Goal: Information Seeking & Learning: Learn about a topic

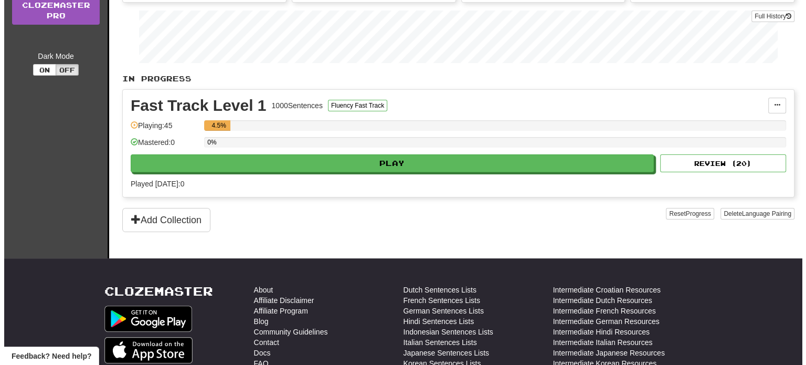
scroll to position [157, 0]
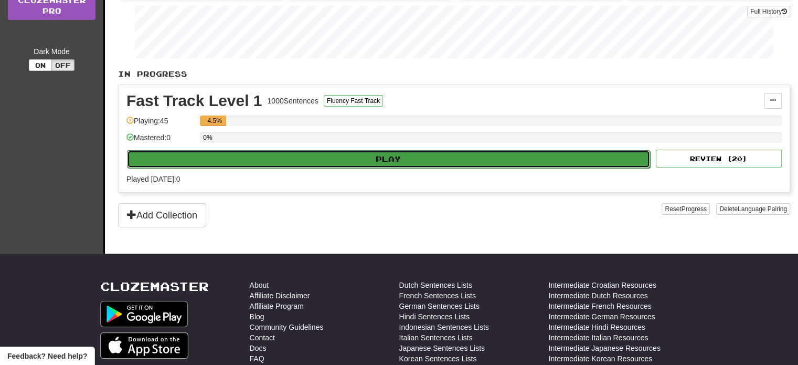
click at [316, 152] on button "Play" at bounding box center [388, 159] width 523 height 18
select select "**"
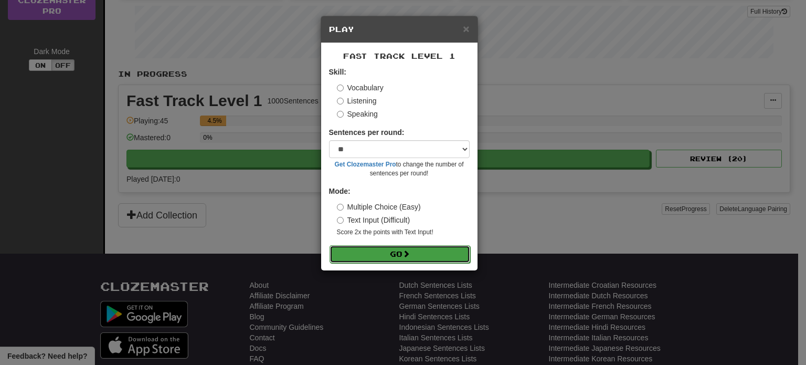
click at [416, 249] on button "Go" at bounding box center [400, 254] width 141 height 18
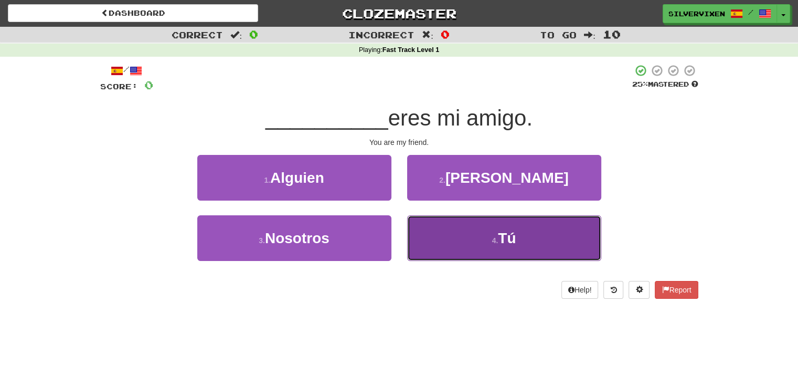
click at [429, 226] on button "4 . Tú" at bounding box center [504, 238] width 194 height 46
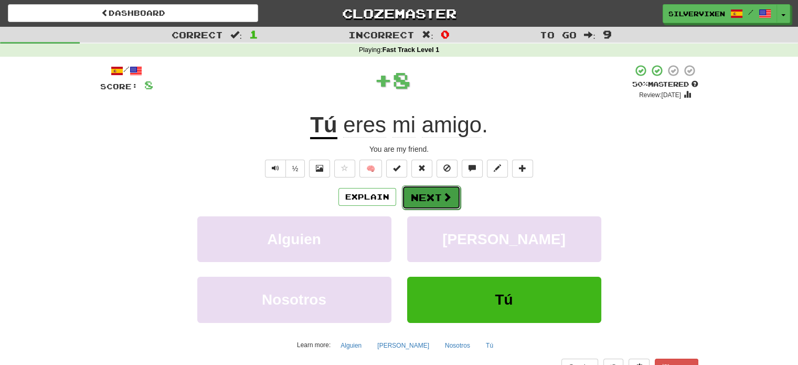
click at [428, 194] on button "Next" at bounding box center [431, 197] width 59 height 24
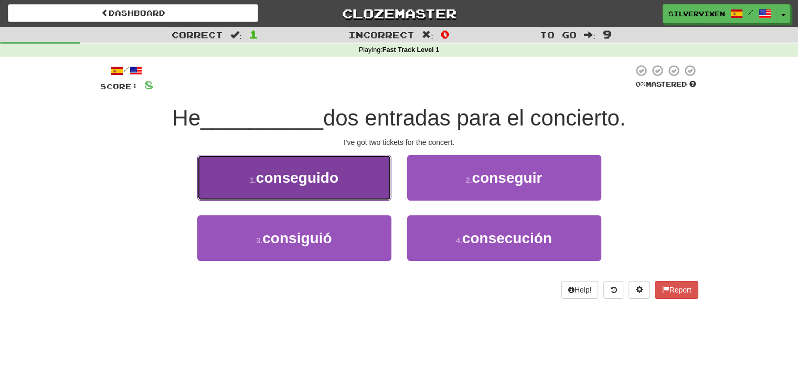
click at [364, 195] on button "1 . conseguido" at bounding box center [294, 178] width 194 height 46
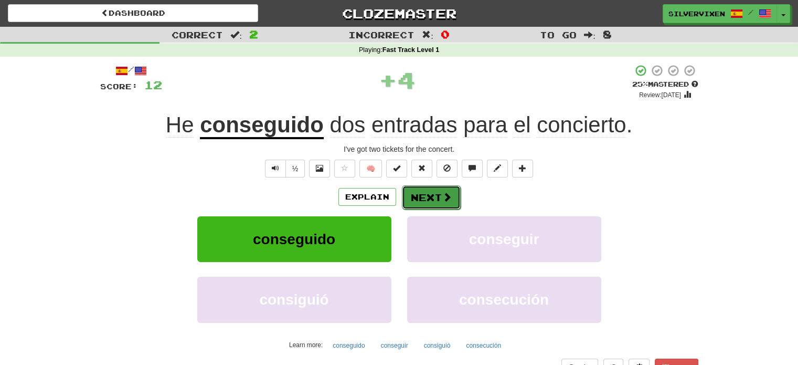
click at [409, 199] on button "Next" at bounding box center [431, 197] width 59 height 24
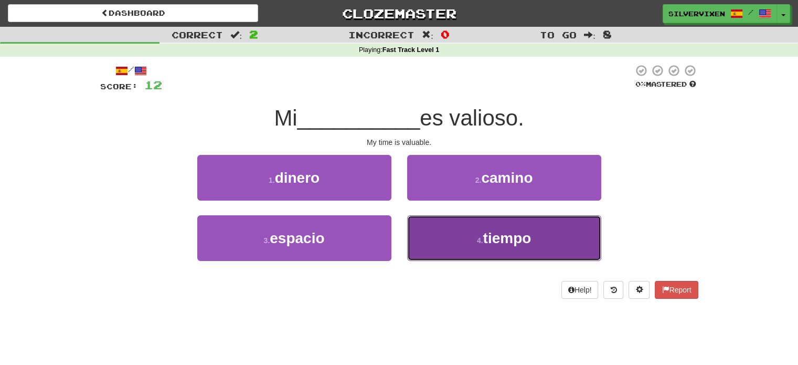
click at [423, 228] on button "4 . tiempo" at bounding box center [504, 238] width 194 height 46
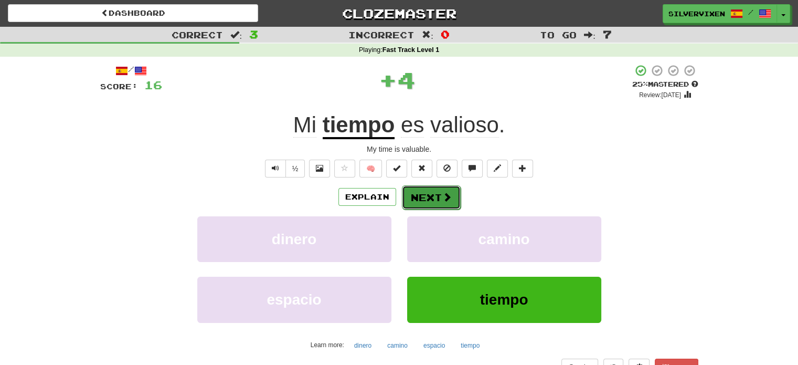
click at [430, 196] on button "Next" at bounding box center [431, 197] width 59 height 24
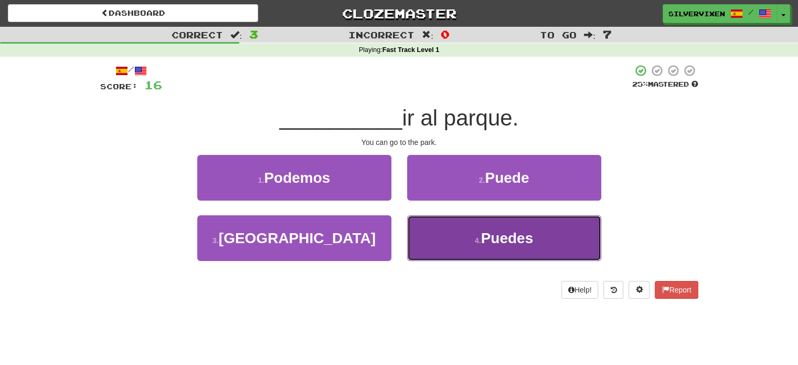
click at [445, 233] on button "4 . Puedes" at bounding box center [504, 238] width 194 height 46
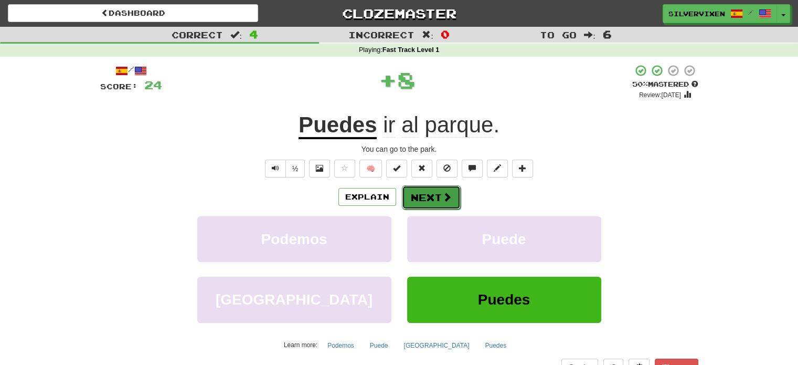
click at [436, 199] on button "Next" at bounding box center [431, 197] width 59 height 24
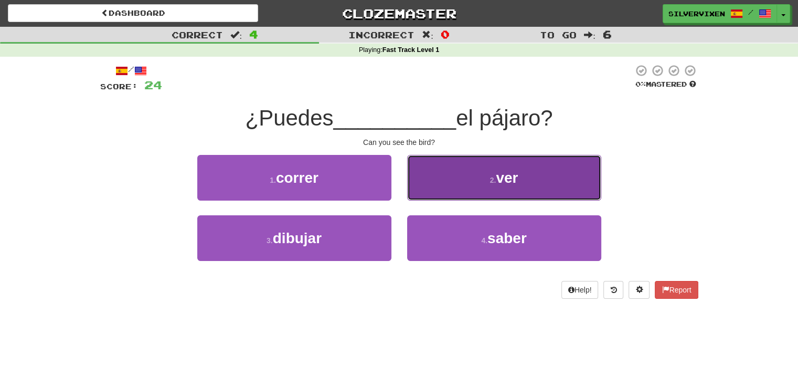
click at [446, 193] on button "2 . ver" at bounding box center [504, 178] width 194 height 46
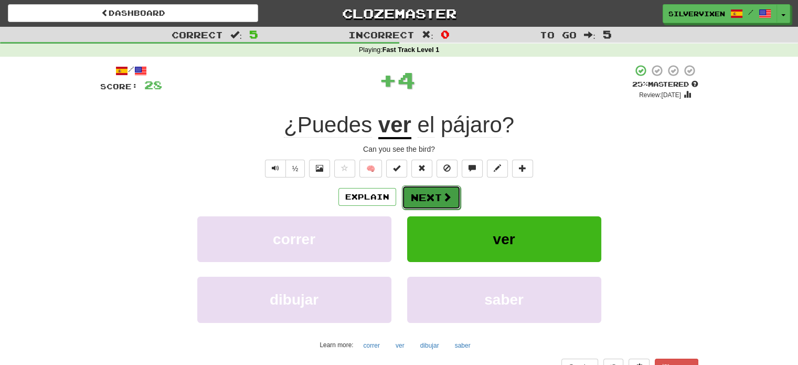
click at [438, 199] on button "Next" at bounding box center [431, 197] width 59 height 24
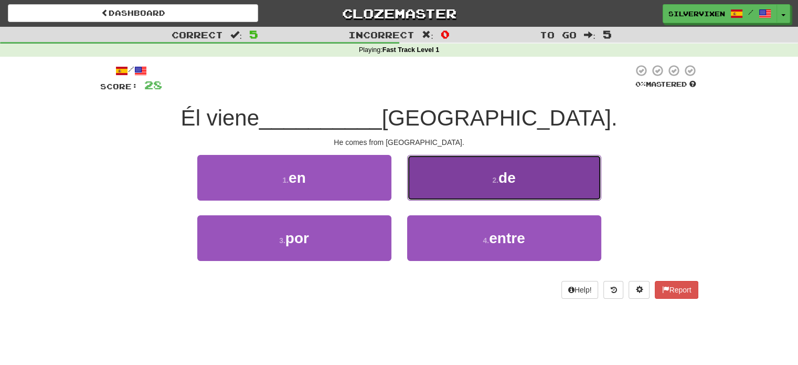
click at [445, 186] on button "2 . de" at bounding box center [504, 178] width 194 height 46
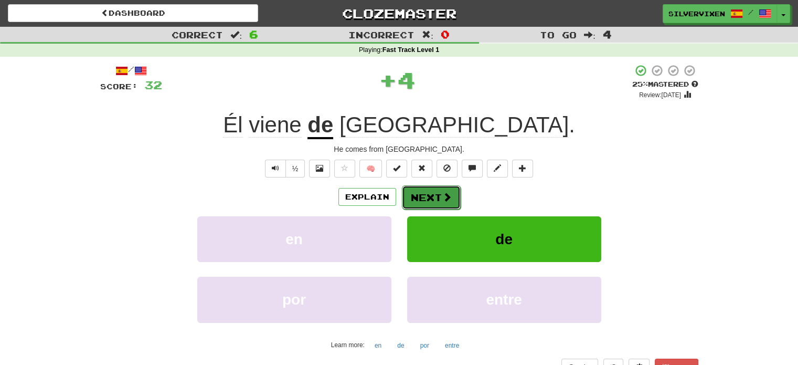
click at [434, 197] on button "Next" at bounding box center [431, 197] width 59 height 24
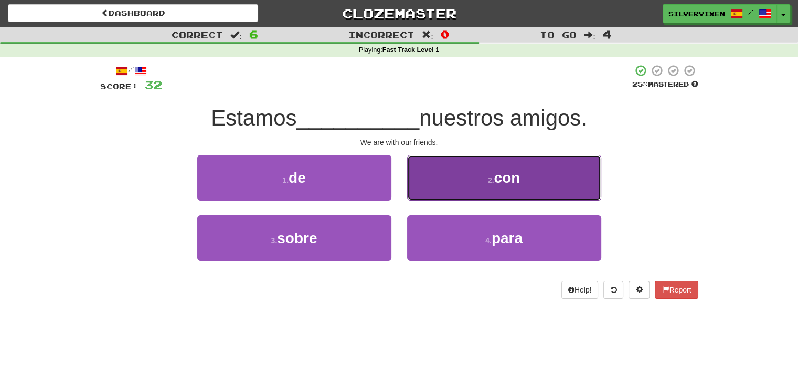
click at [428, 177] on button "2 . con" at bounding box center [504, 178] width 194 height 46
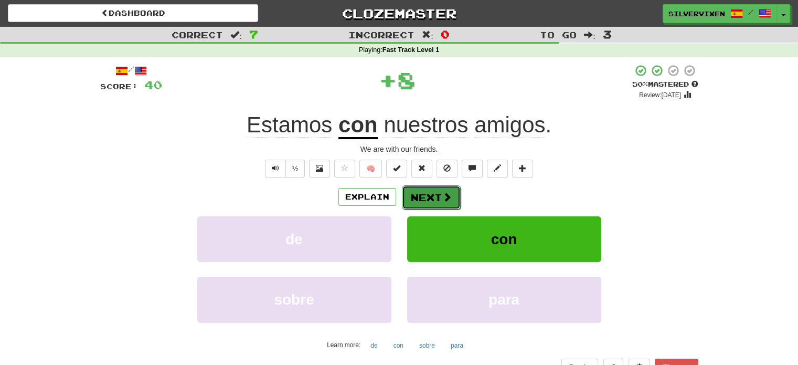
click at [414, 196] on button "Next" at bounding box center [431, 197] width 59 height 24
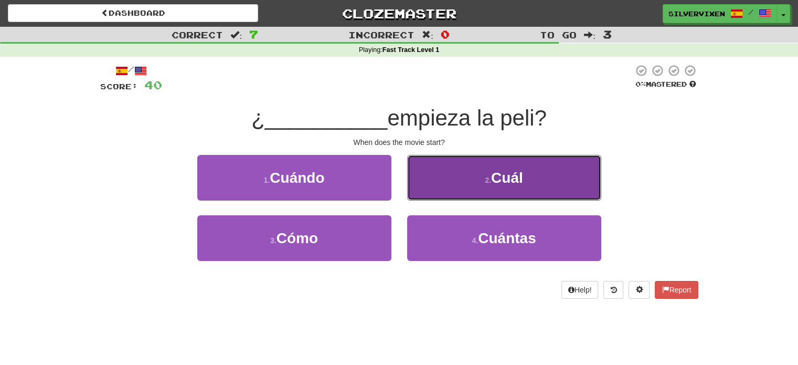
click at [445, 186] on button "2 . Cuál" at bounding box center [504, 178] width 194 height 46
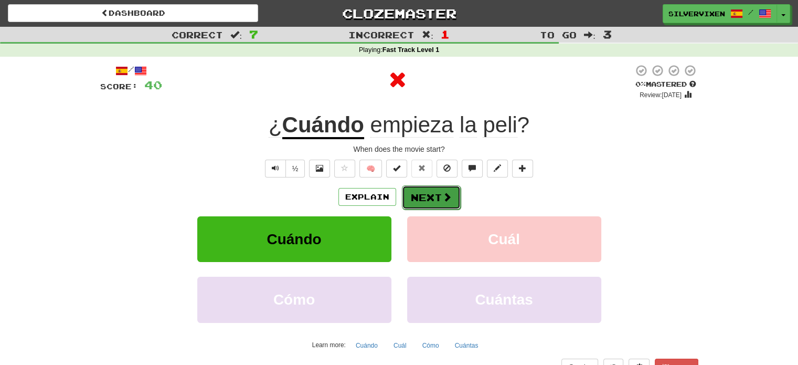
click at [437, 195] on button "Next" at bounding box center [431, 197] width 59 height 24
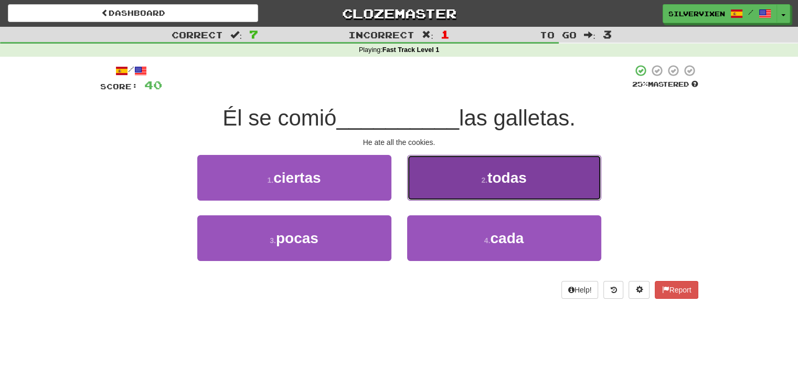
click at [446, 188] on button "2 . todas" at bounding box center [504, 178] width 194 height 46
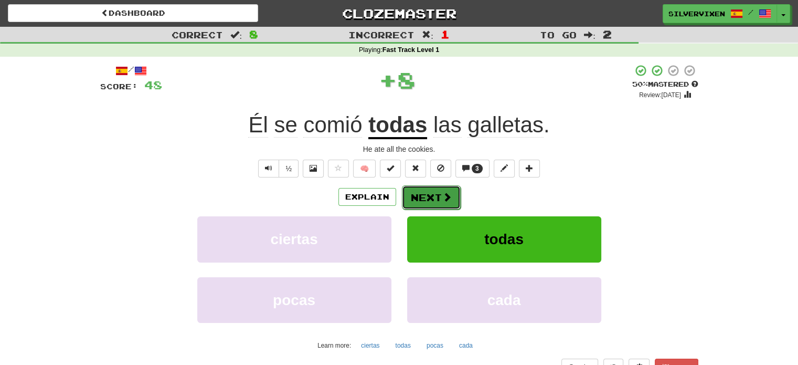
click at [438, 196] on button "Next" at bounding box center [431, 197] width 59 height 24
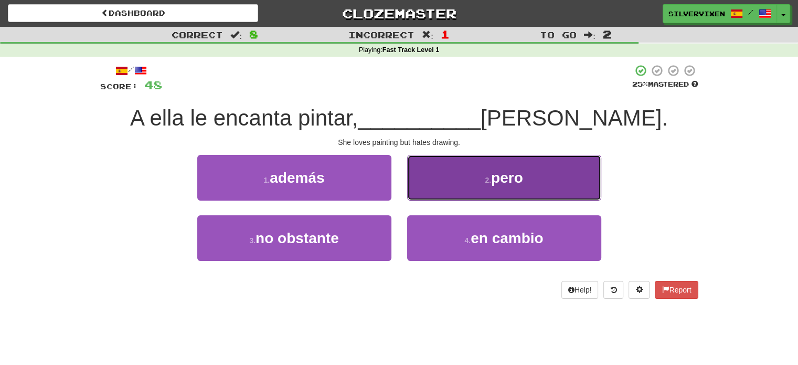
click at [440, 195] on button "2 . pero" at bounding box center [504, 178] width 194 height 46
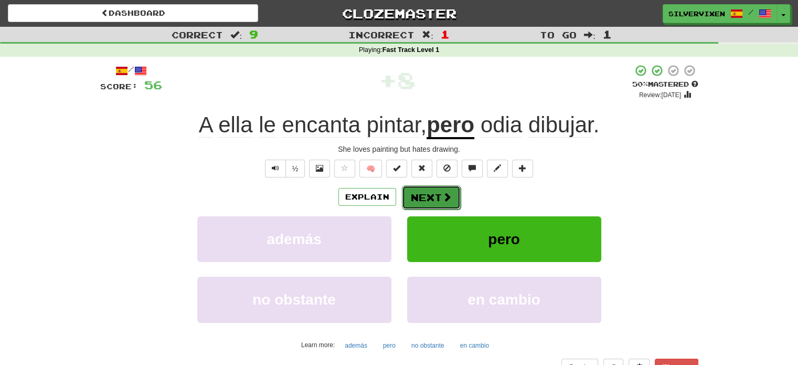
click at [434, 199] on button "Next" at bounding box center [431, 197] width 59 height 24
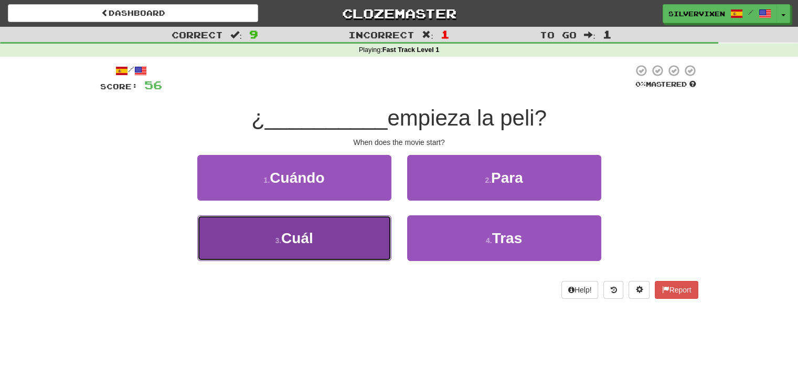
click at [368, 233] on button "3 . Cuál" at bounding box center [294, 238] width 194 height 46
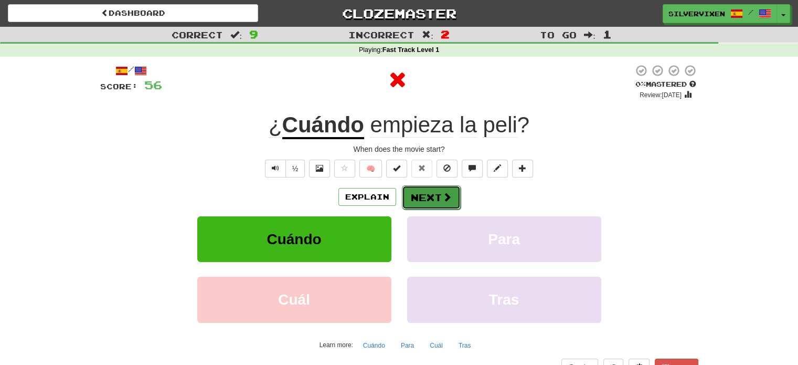
click at [412, 200] on button "Next" at bounding box center [431, 197] width 59 height 24
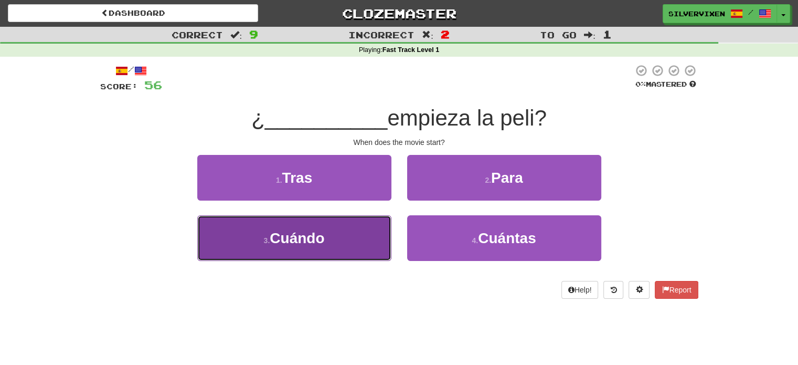
click at [357, 226] on button "3 . Cuándo" at bounding box center [294, 238] width 194 height 46
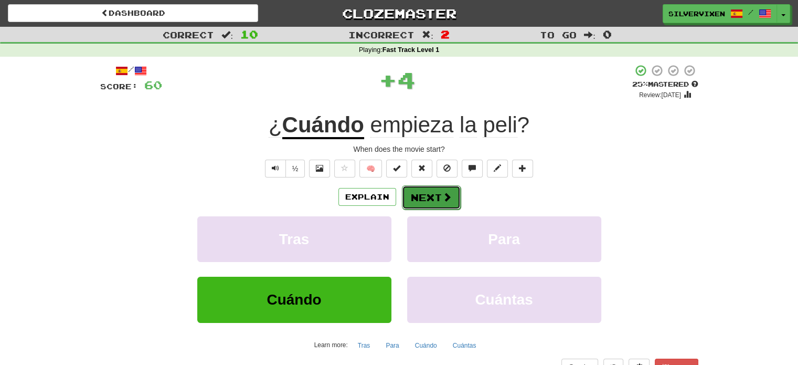
click at [411, 196] on button "Next" at bounding box center [431, 197] width 59 height 24
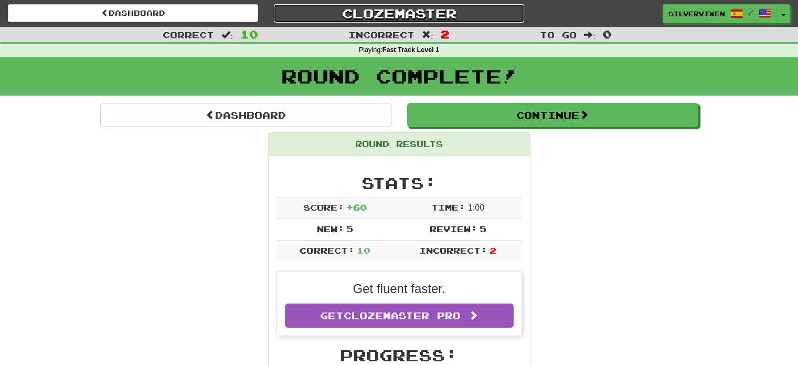
click at [365, 13] on link "Clozemaster" at bounding box center [399, 13] width 250 height 18
